Goal: Information Seeking & Learning: Learn about a topic

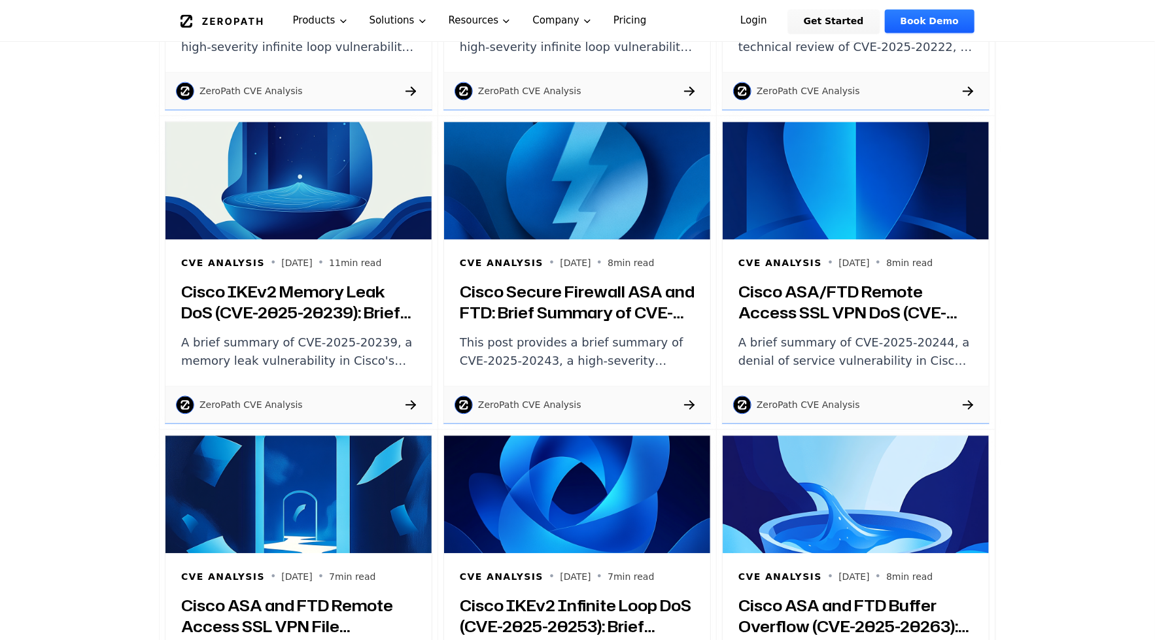
scroll to position [1477, 0]
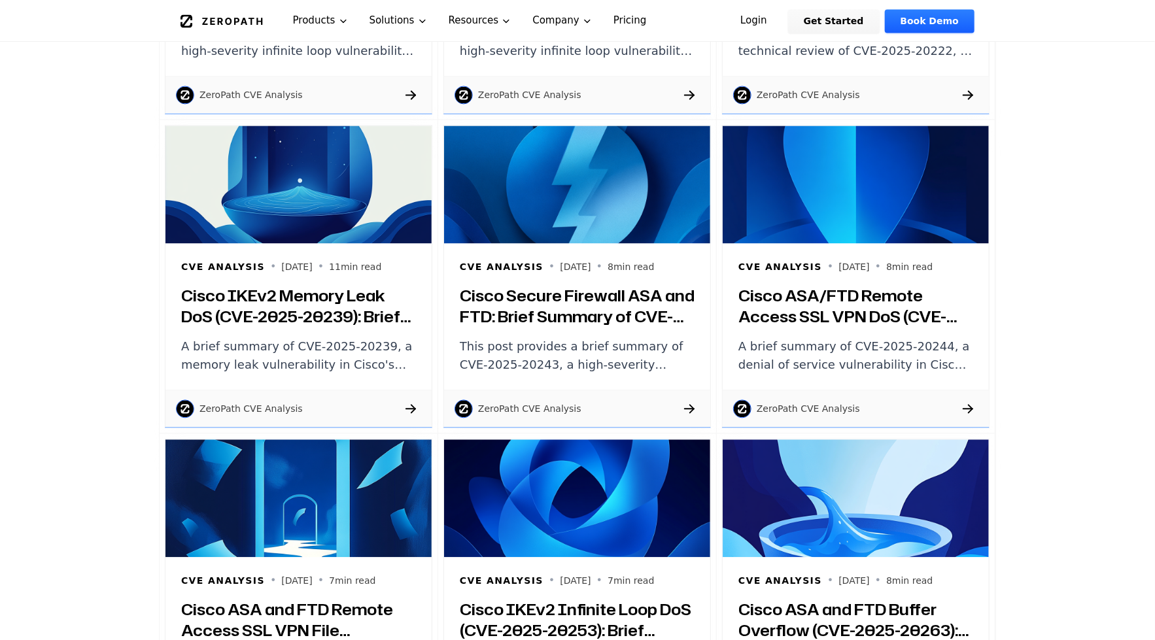
click at [273, 326] on h3 "Cisco IKEv2 Memory Leak DoS (CVE-2025-20239): Brief Summary and Technical Review" at bounding box center [298, 306] width 235 height 42
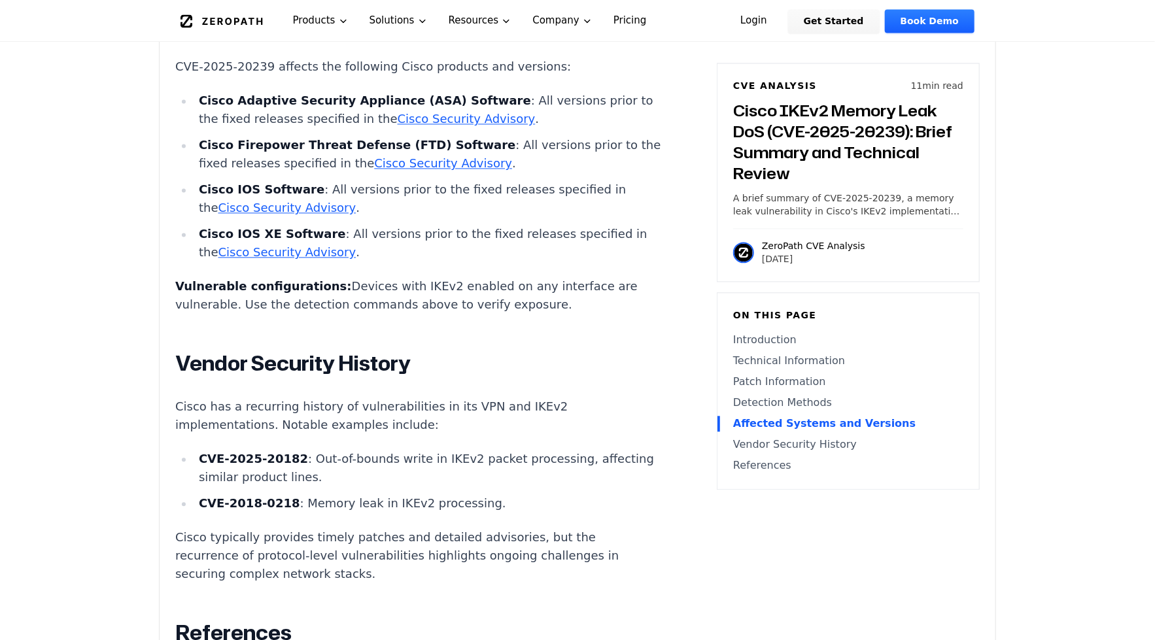
scroll to position [4565, 0]
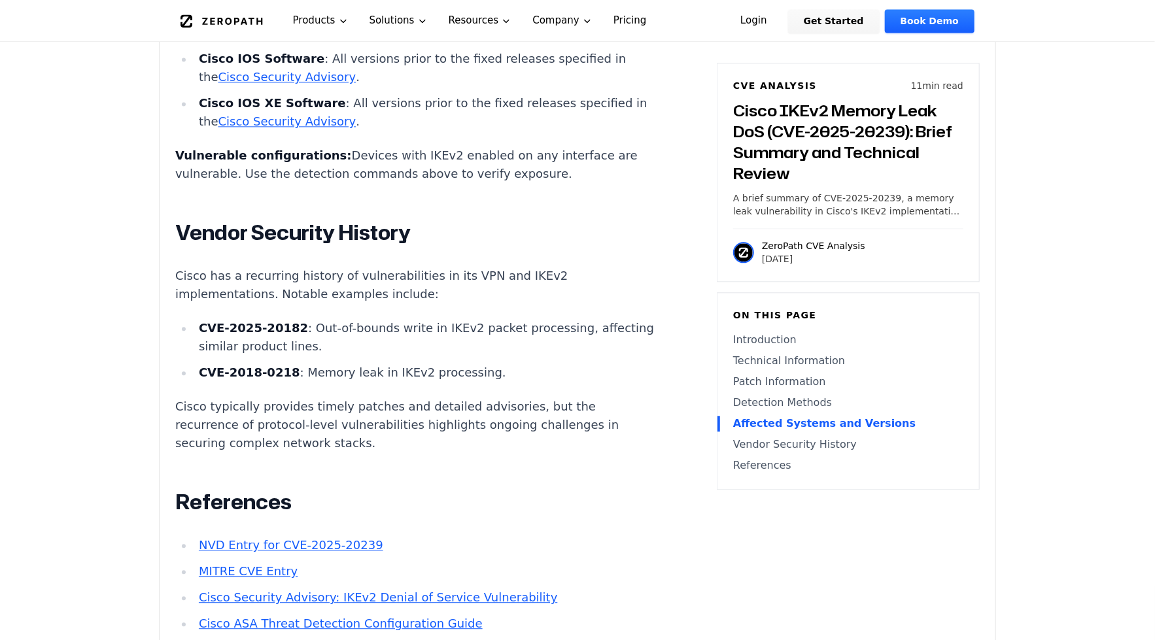
drag, startPoint x: 204, startPoint y: 131, endPoint x: 142, endPoint y: 169, distance: 73.1
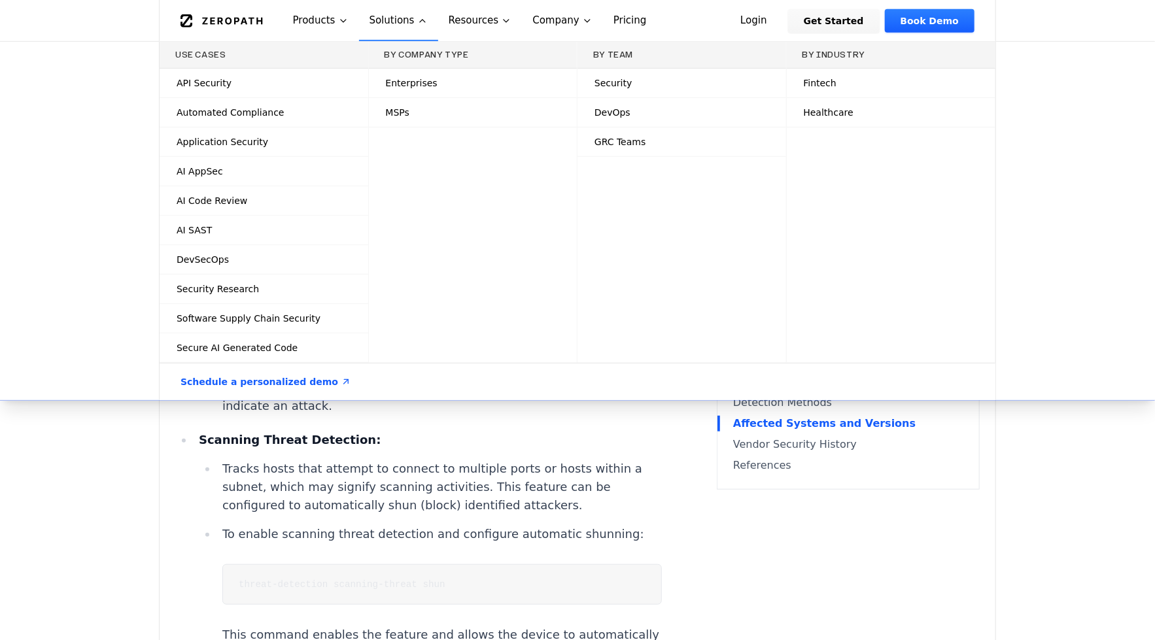
scroll to position [3268, 0]
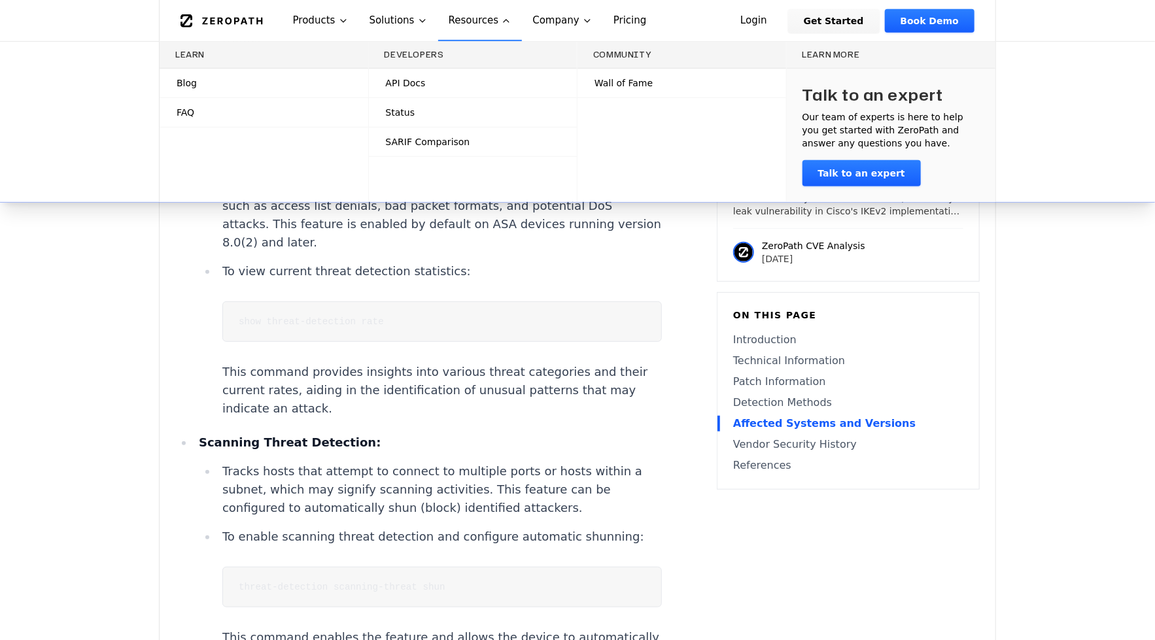
click at [388, 137] on span "SARIF Comparison" at bounding box center [428, 141] width 84 height 13
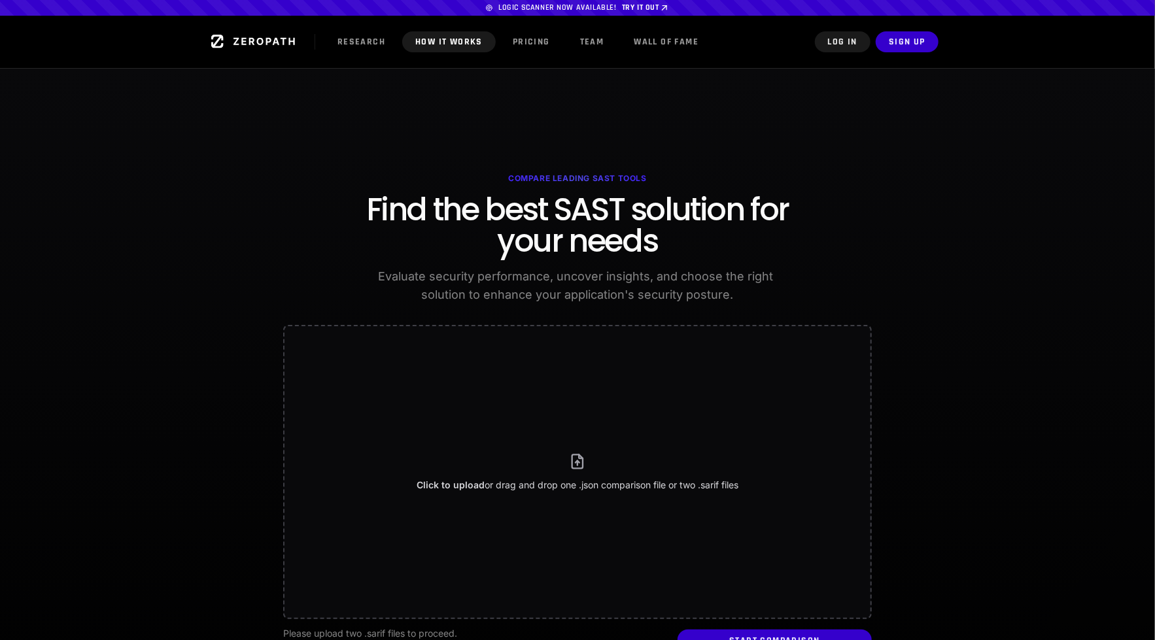
click at [445, 42] on link "How it Works" at bounding box center [449, 41] width 94 height 21
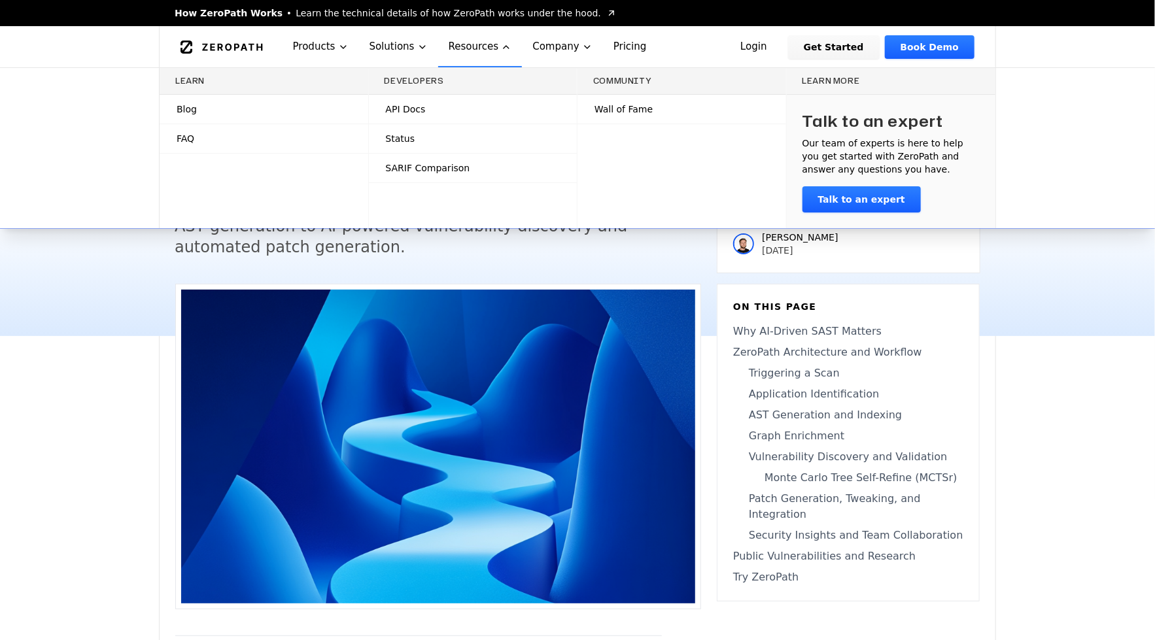
click at [948, 349] on link "ZeroPath Architecture and Workflow" at bounding box center [848, 353] width 230 height 16
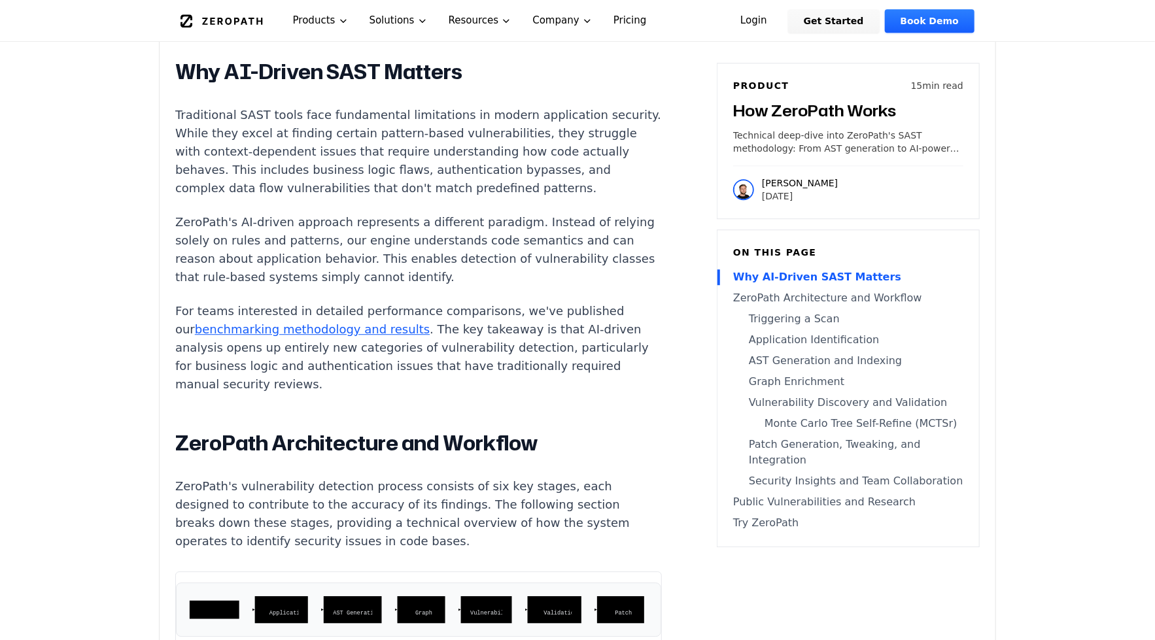
scroll to position [1953, 0]
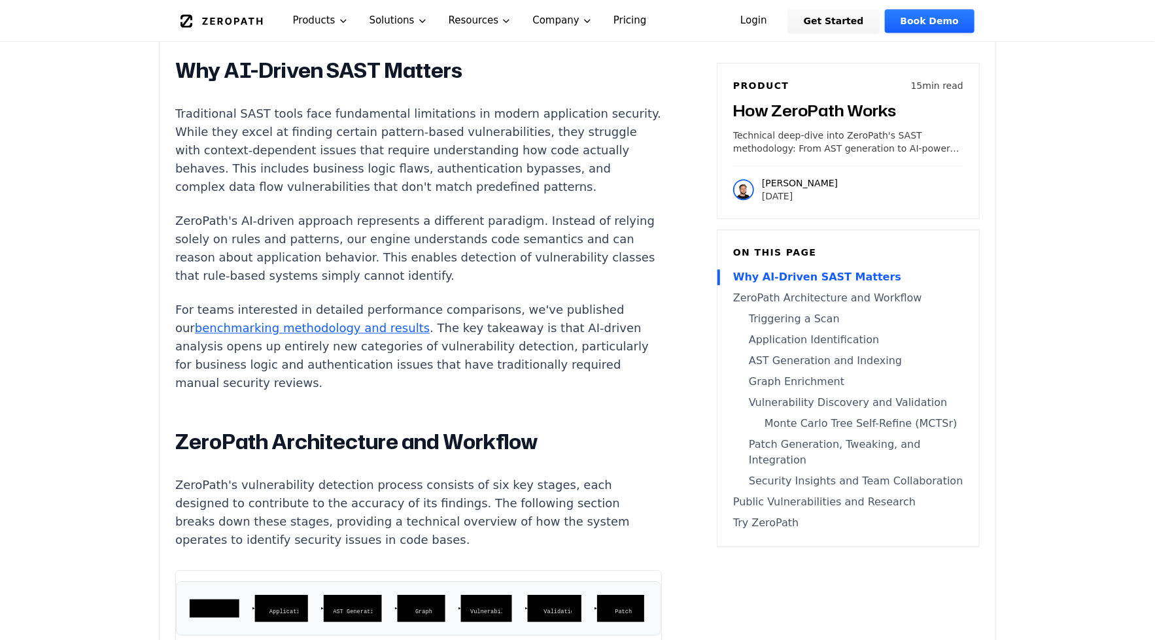
click at [364, 335] on link "benchmarking methodology and results" at bounding box center [312, 328] width 235 height 14
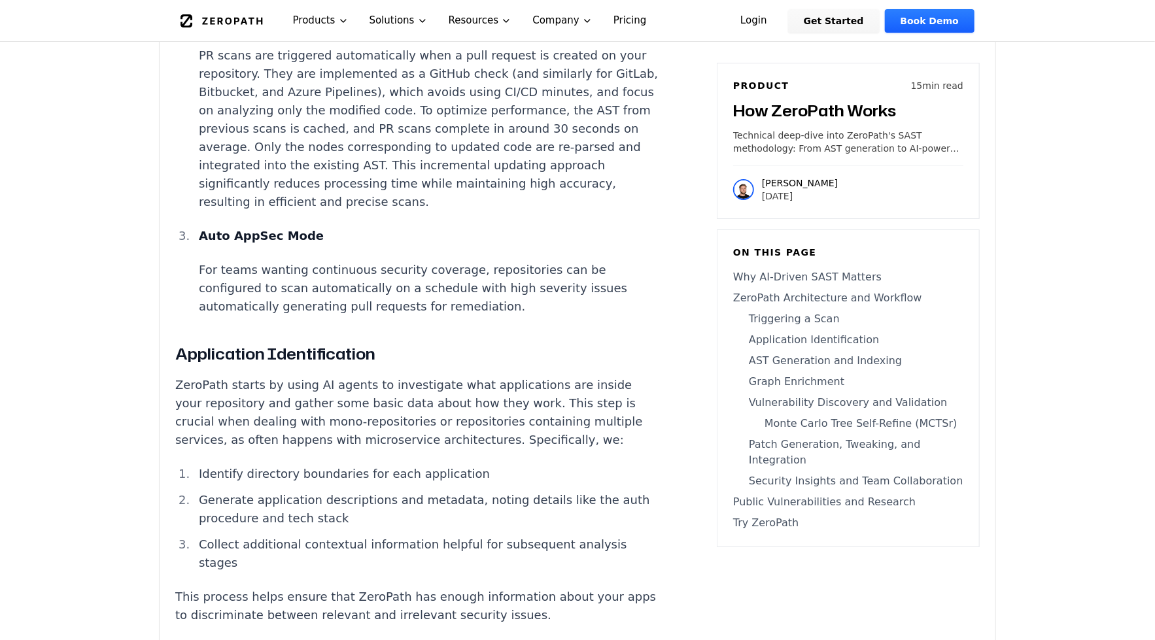
scroll to position [2860, 0]
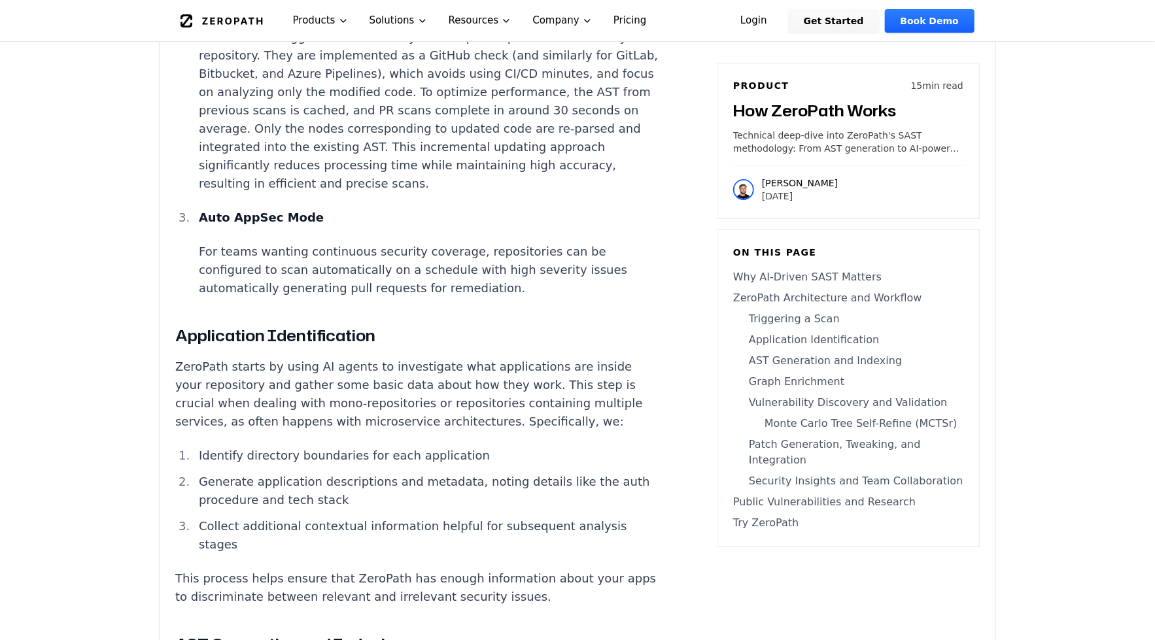
click at [414, 227] on p "Auto AppSec Mode" at bounding box center [430, 218] width 463 height 18
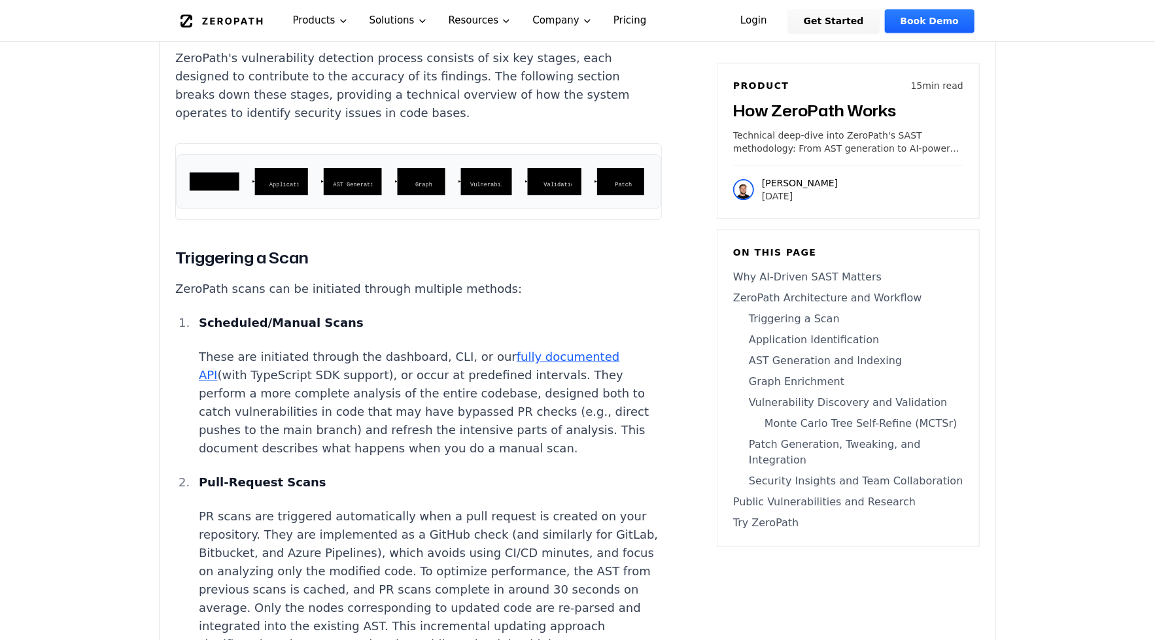
scroll to position [2336, 0]
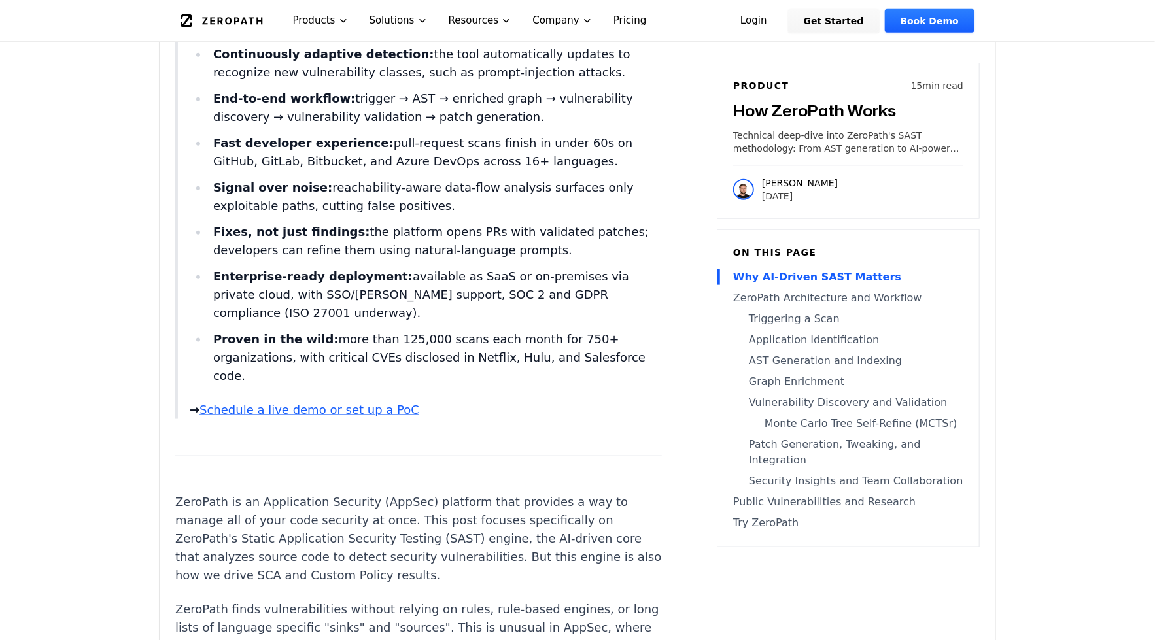
scroll to position [238, 0]
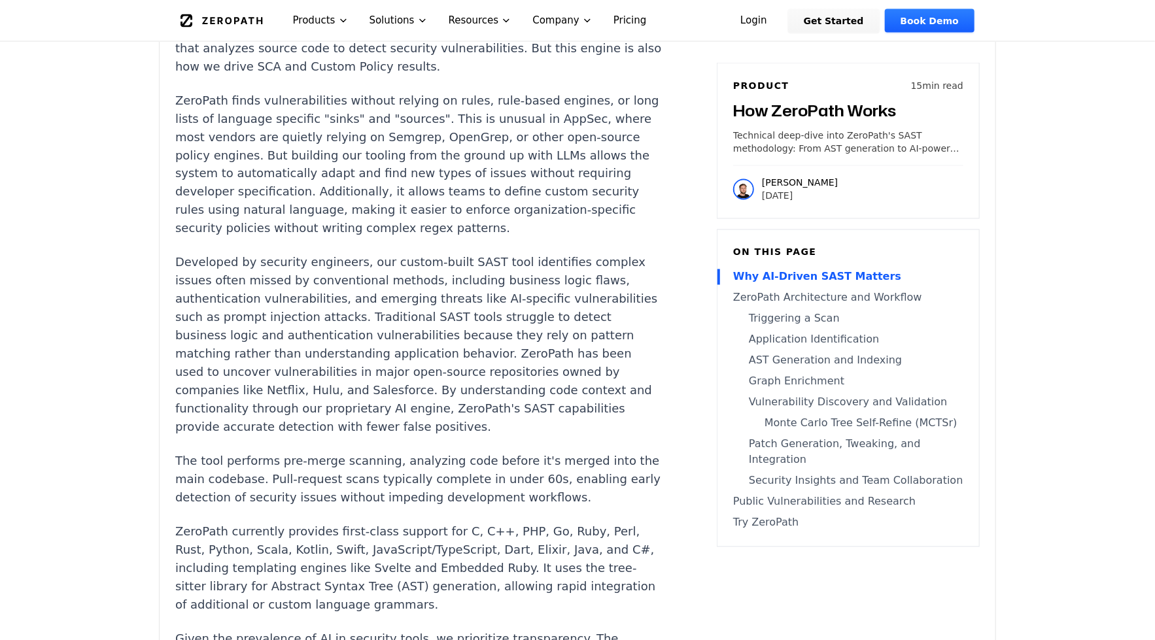
scroll to position [1279, 0]
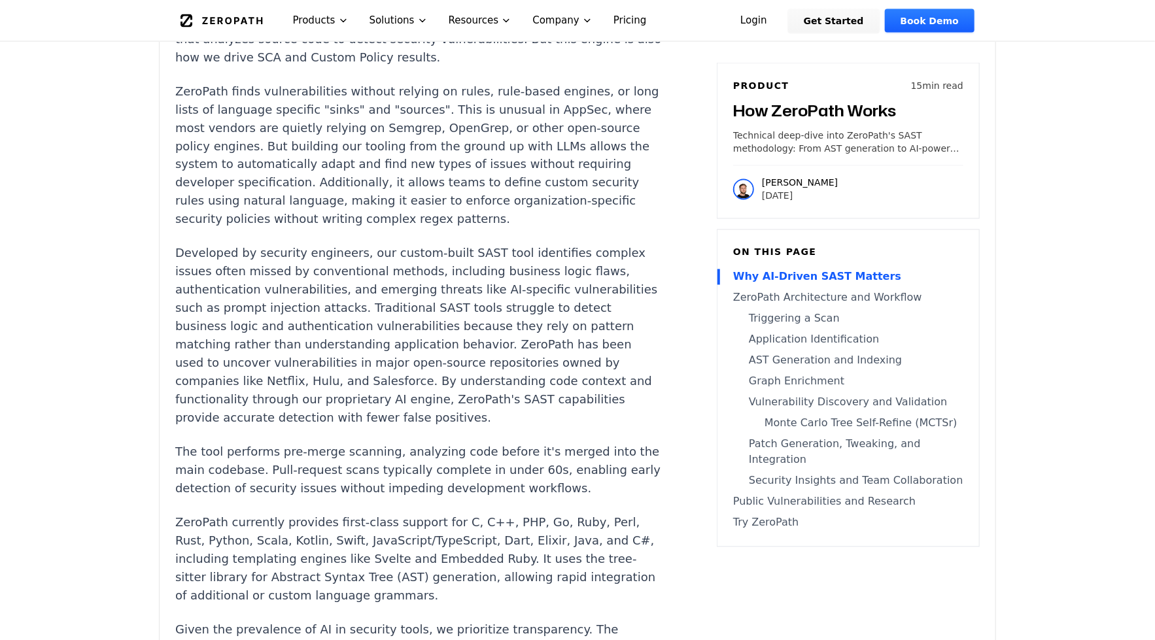
click at [352, 282] on p "Developed by security engineers, our custom-built SAST tool identifies complex …" at bounding box center [418, 336] width 487 height 183
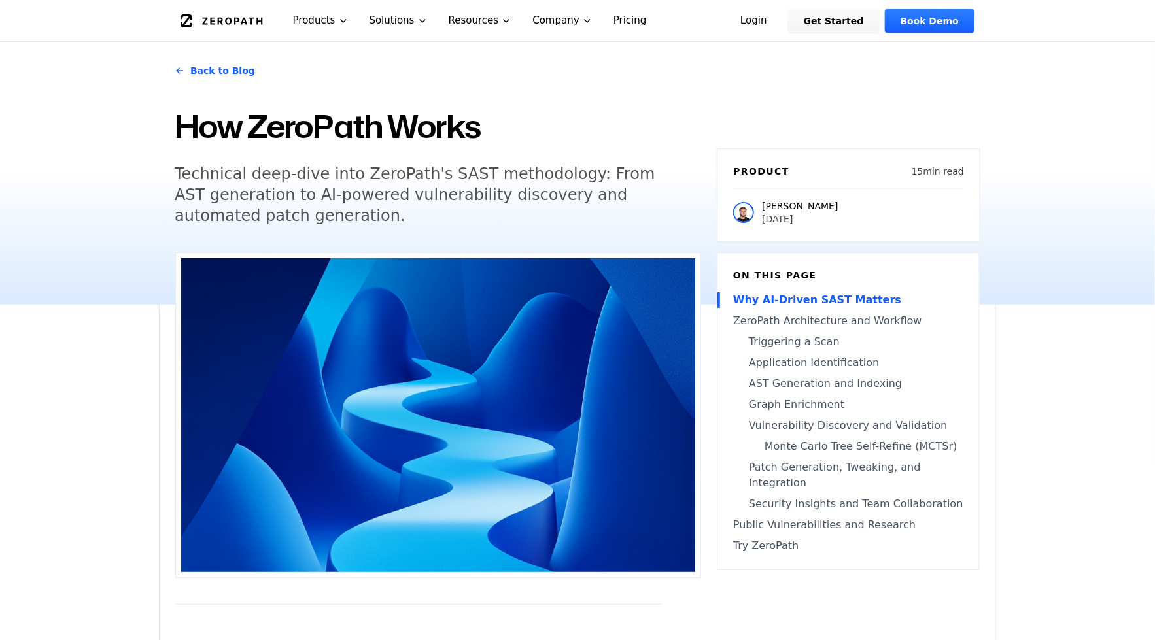
scroll to position [0, 0]
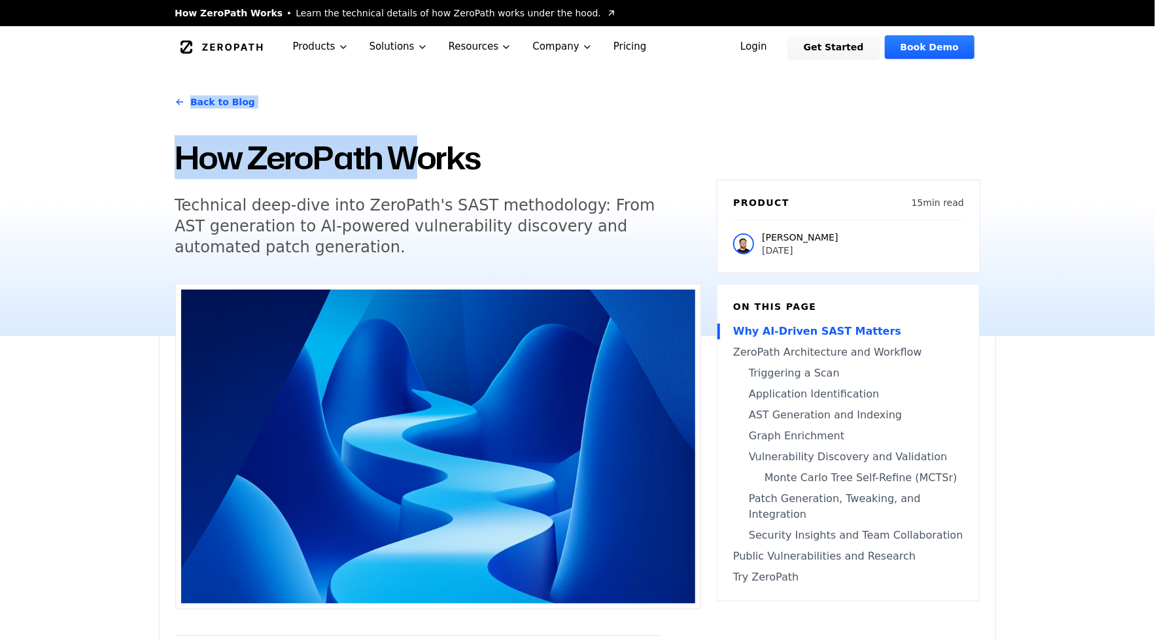
drag, startPoint x: 404, startPoint y: 169, endPoint x: 334, endPoint y: 43, distance: 145.2
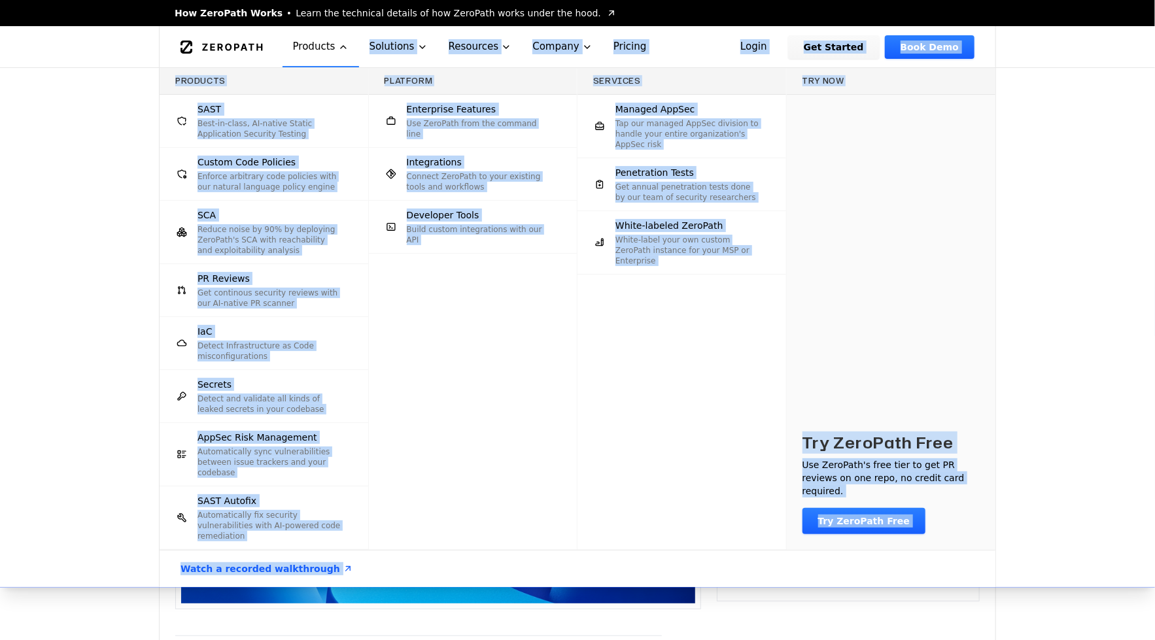
click at [315, 48] on button "Products" at bounding box center [321, 46] width 77 height 41
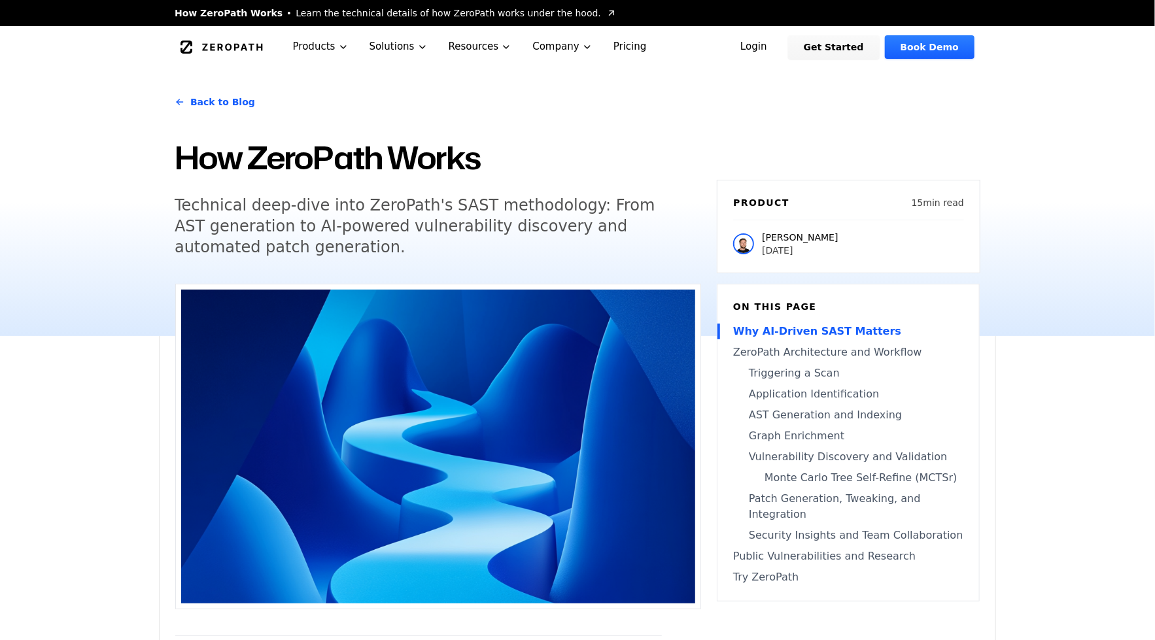
drag, startPoint x: 27, startPoint y: 406, endPoint x: -568, endPoint y: 368, distance: 595.7
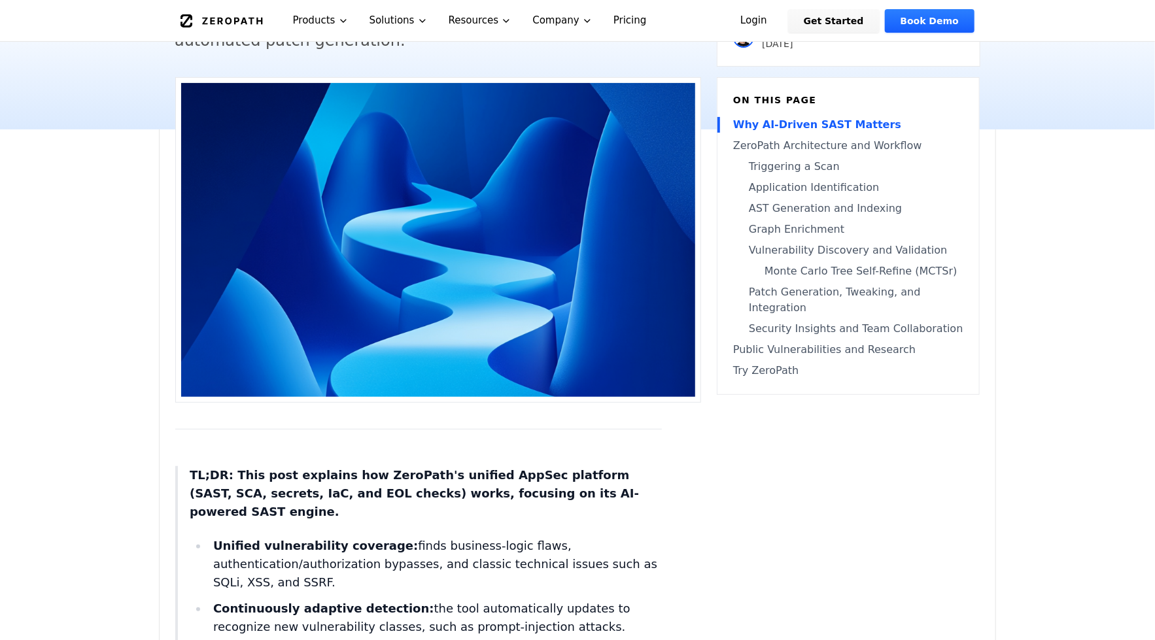
click at [194, 247] on img at bounding box center [438, 240] width 514 height 314
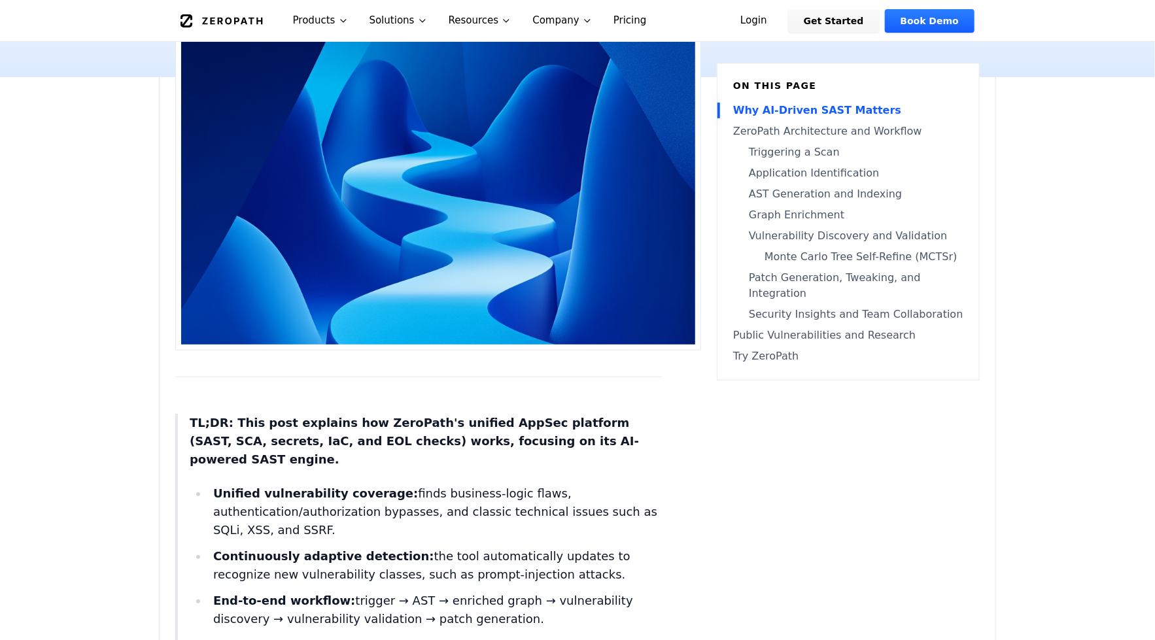
click at [194, 247] on img at bounding box center [438, 188] width 514 height 314
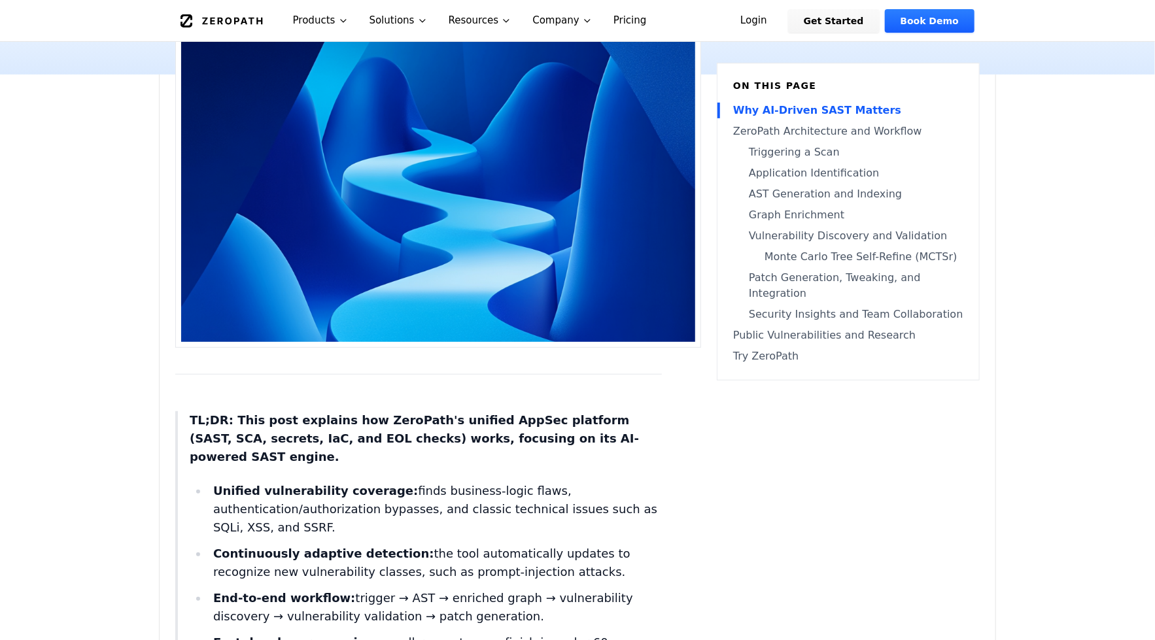
click at [194, 247] on img at bounding box center [438, 185] width 514 height 314
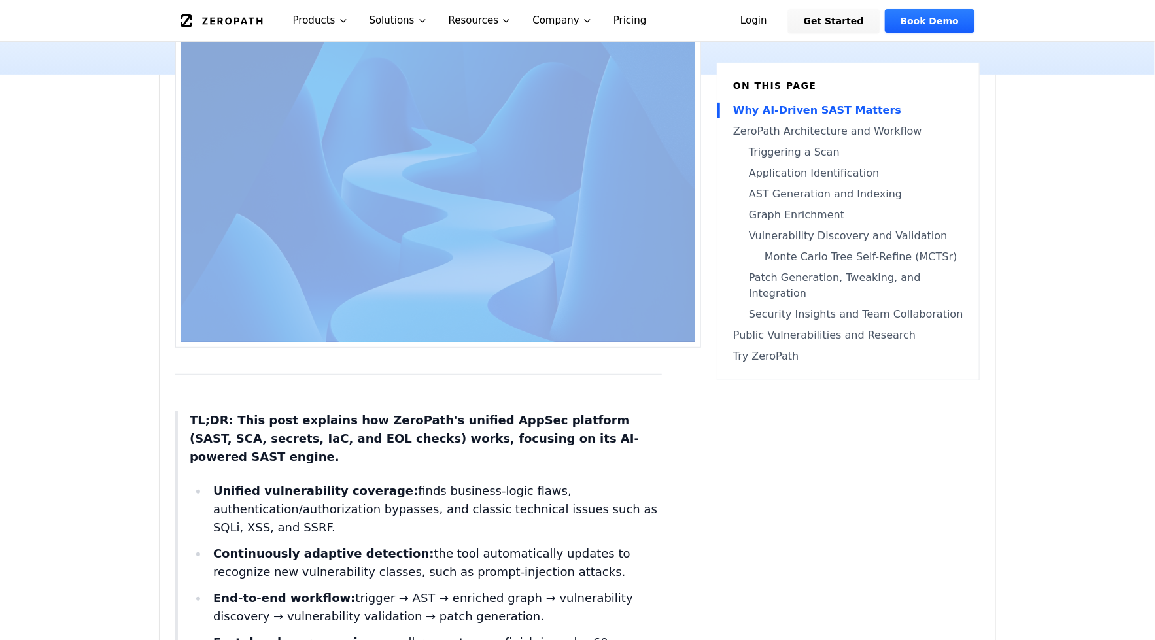
drag, startPoint x: 521, startPoint y: 368, endPoint x: 589, endPoint y: 319, distance: 83.3
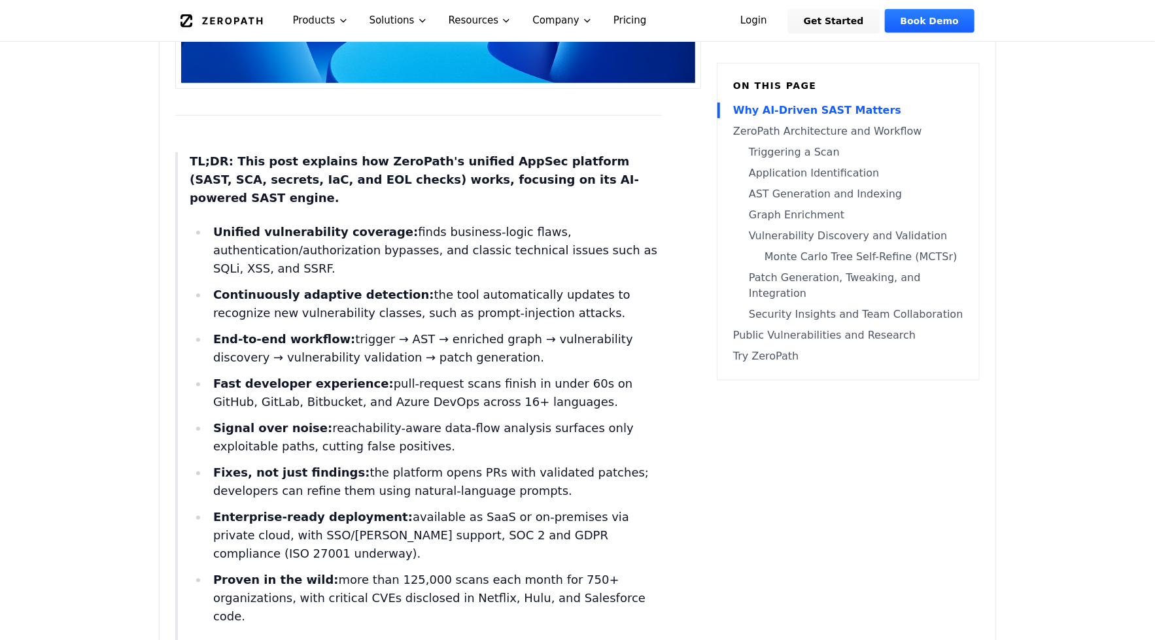
scroll to position [522, 0]
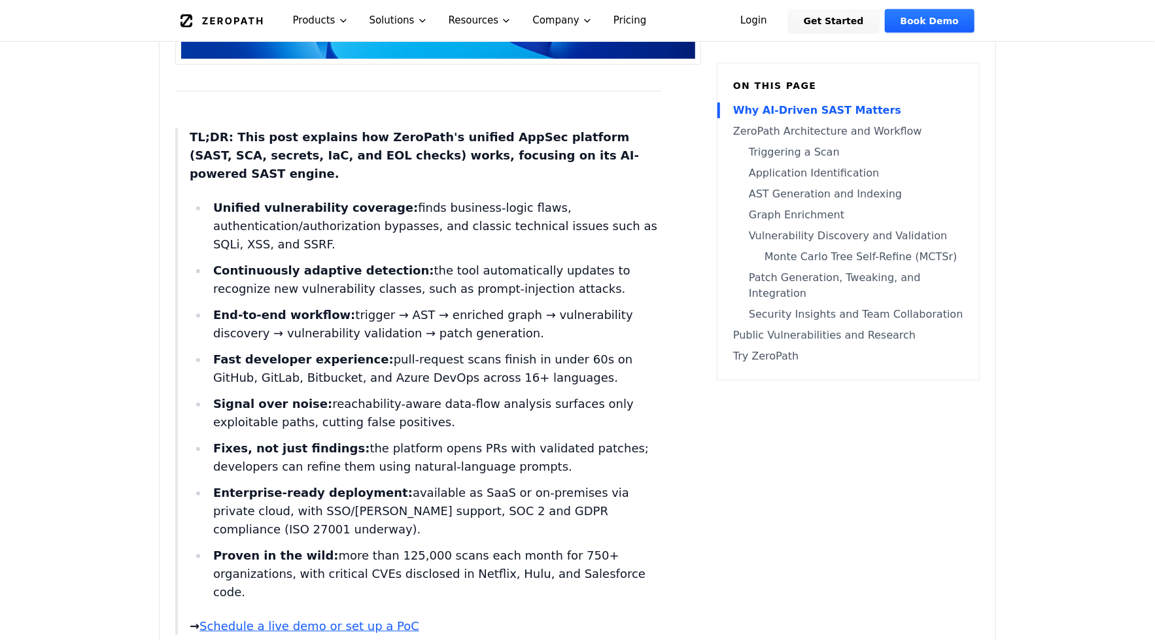
scroll to position [594, 0]
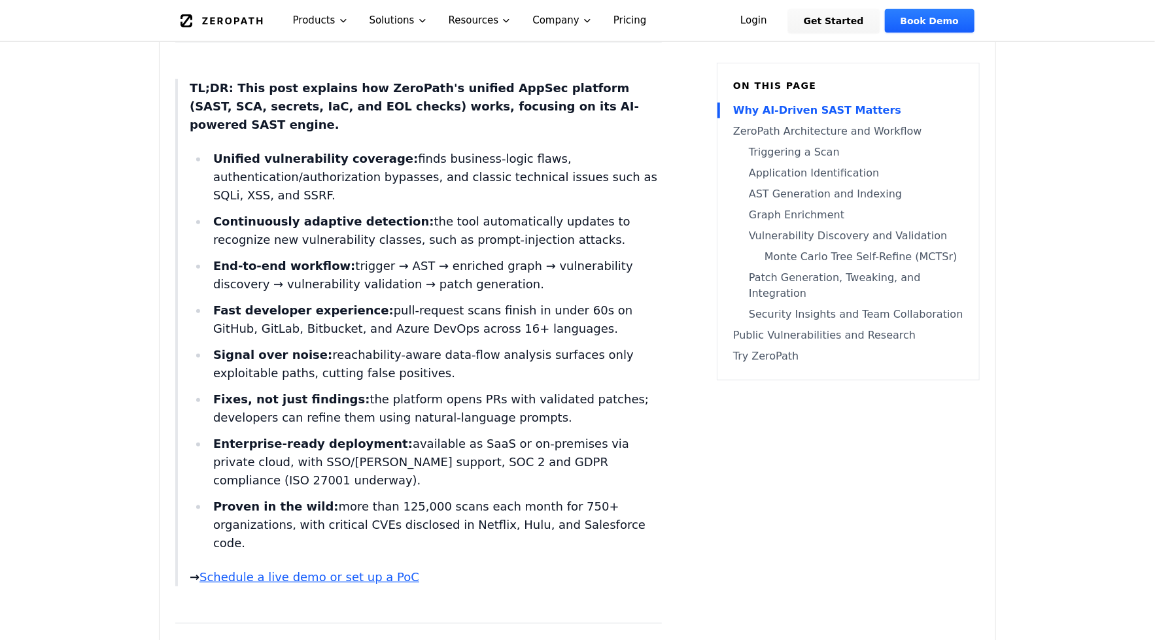
click at [320, 186] on blockquote "TL;DR: This post explains how ZeroPath's unified AppSec platform (SAST, SCA, se…" at bounding box center [418, 333] width 487 height 508
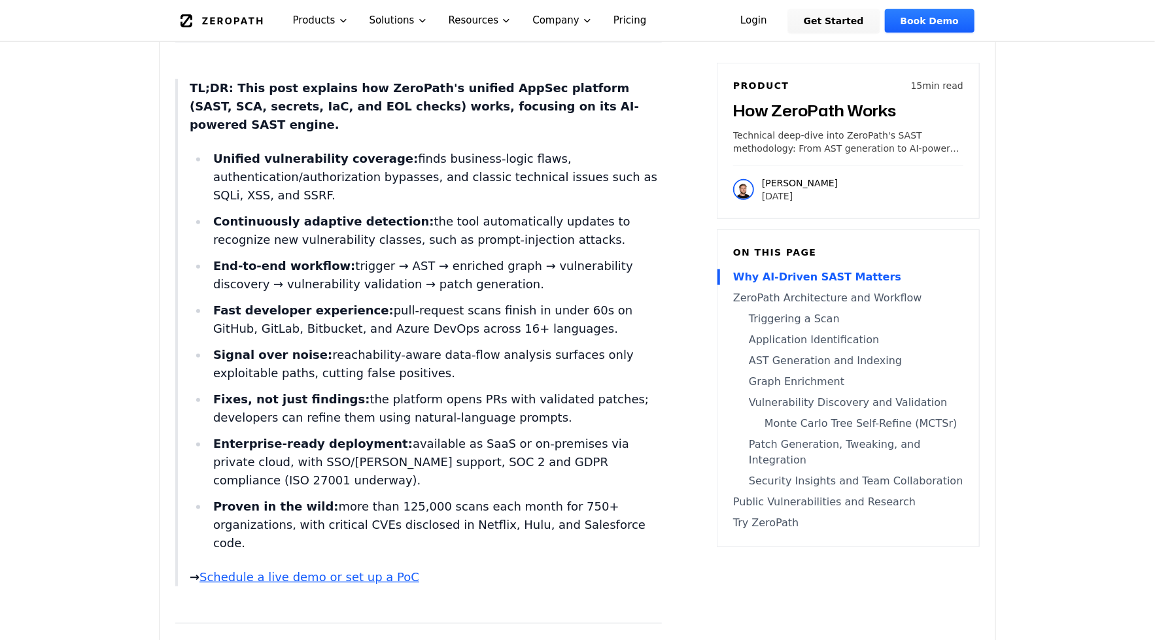
click at [320, 213] on li "Continuously adaptive detection: the tool automatically updates to recognize ne…" at bounding box center [435, 231] width 454 height 37
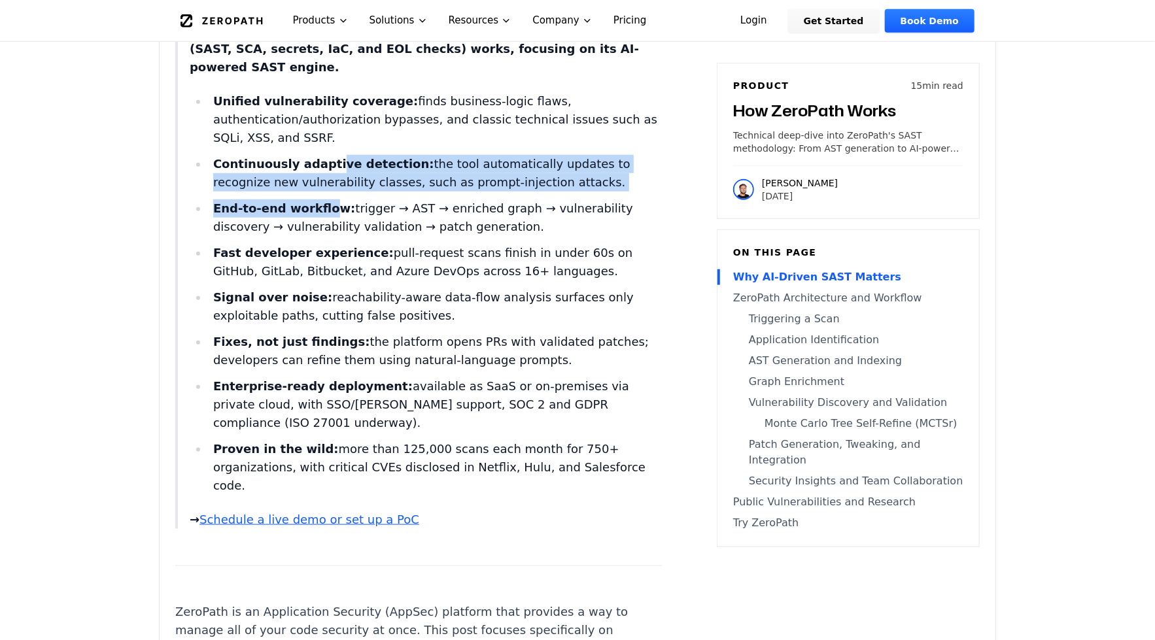
drag, startPoint x: 320, startPoint y: 172, endPoint x: 320, endPoint y: 164, distance: 7.8
click at [320, 167] on ul "Unified vulnerability coverage: finds business-logic flaws, authentication/auth…" at bounding box center [426, 293] width 472 height 403
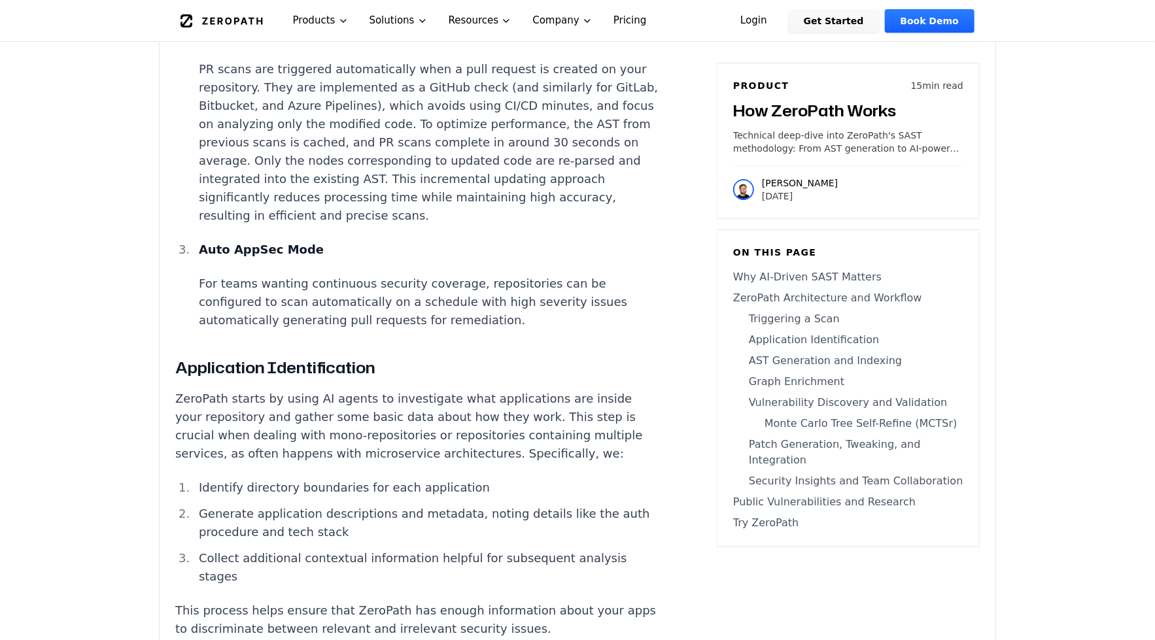
scroll to position [2869, 0]
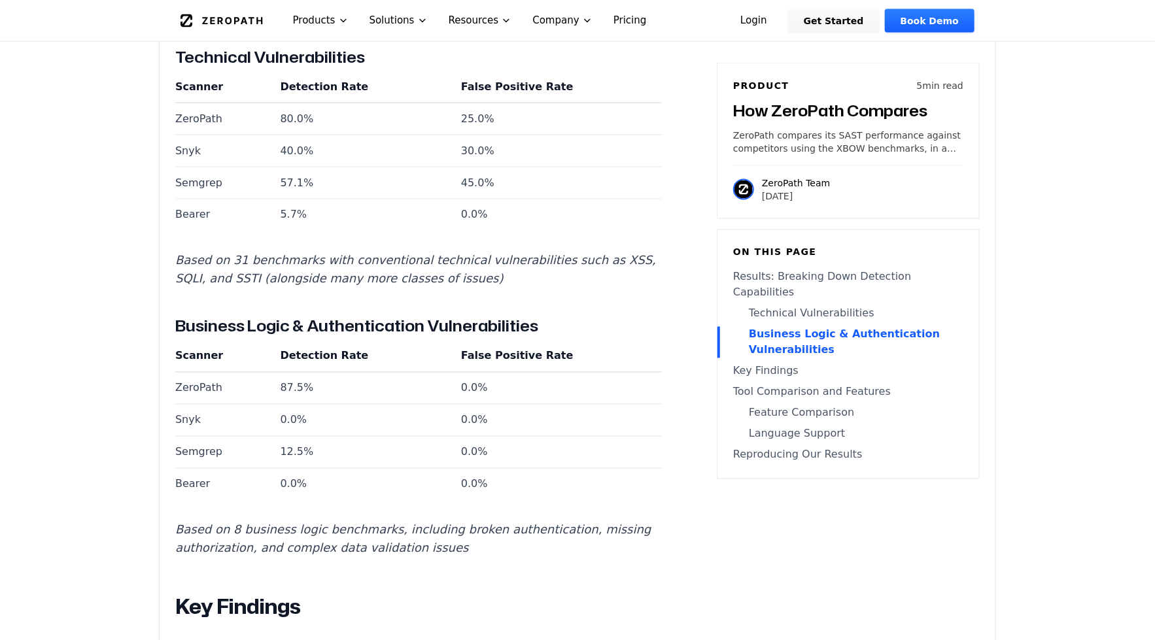
scroll to position [1234, 0]
